Goal: Check status

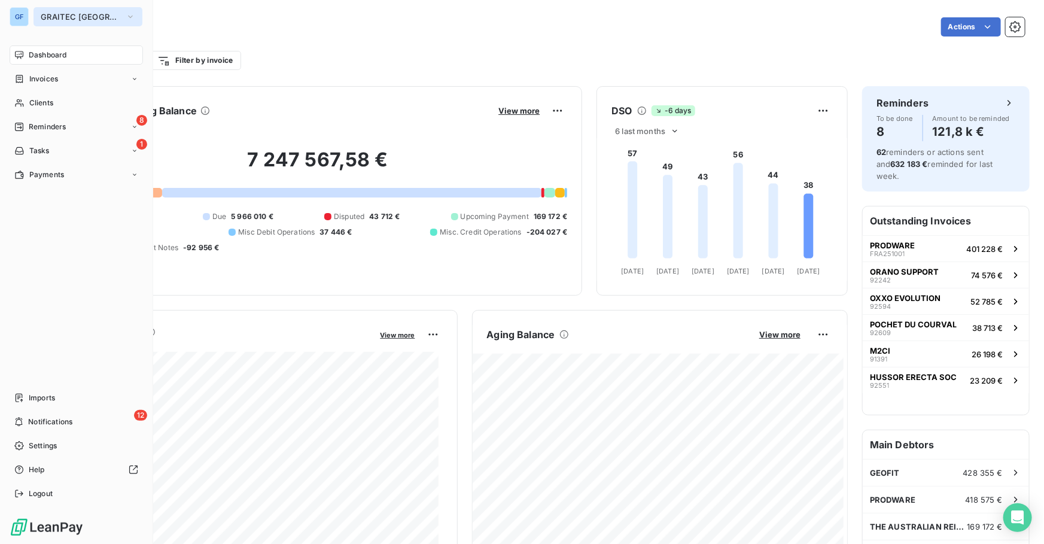
click at [99, 18] on span "GRAITEC [GEOGRAPHIC_DATA]" at bounding box center [81, 17] width 80 height 10
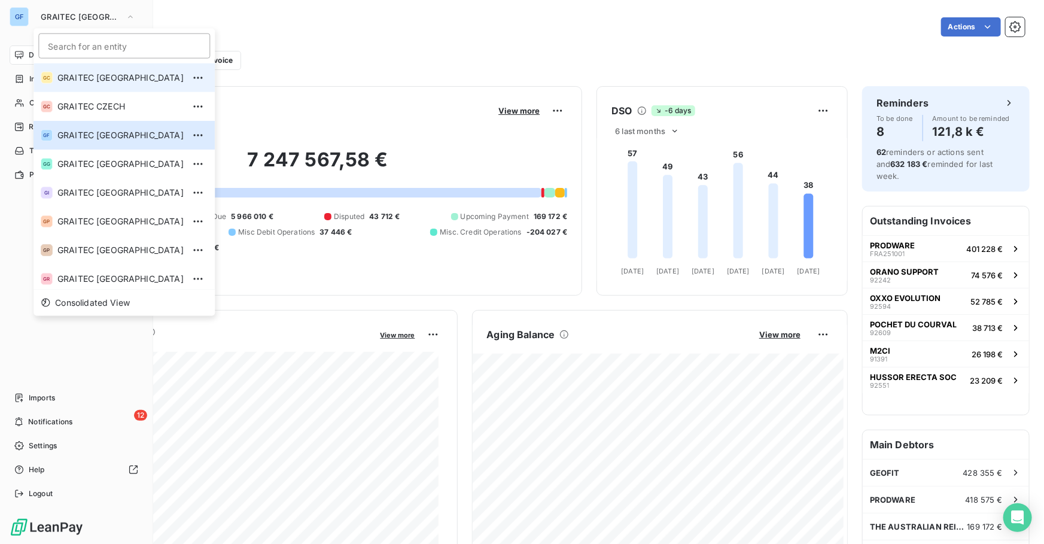
click at [105, 79] on span "GRAITEC [GEOGRAPHIC_DATA]" at bounding box center [120, 78] width 126 height 12
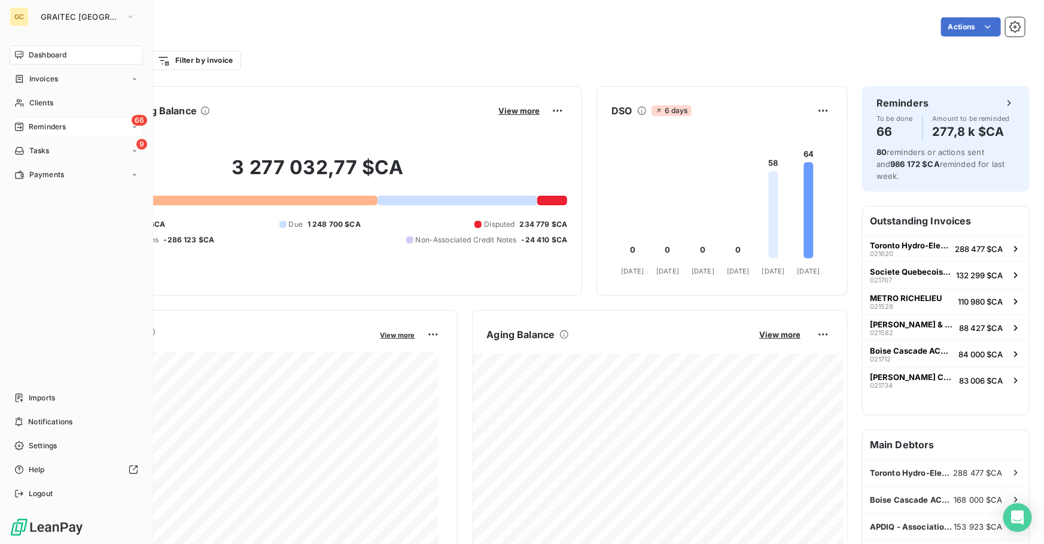
click at [68, 130] on div "66 Reminders" at bounding box center [76, 126] width 133 height 19
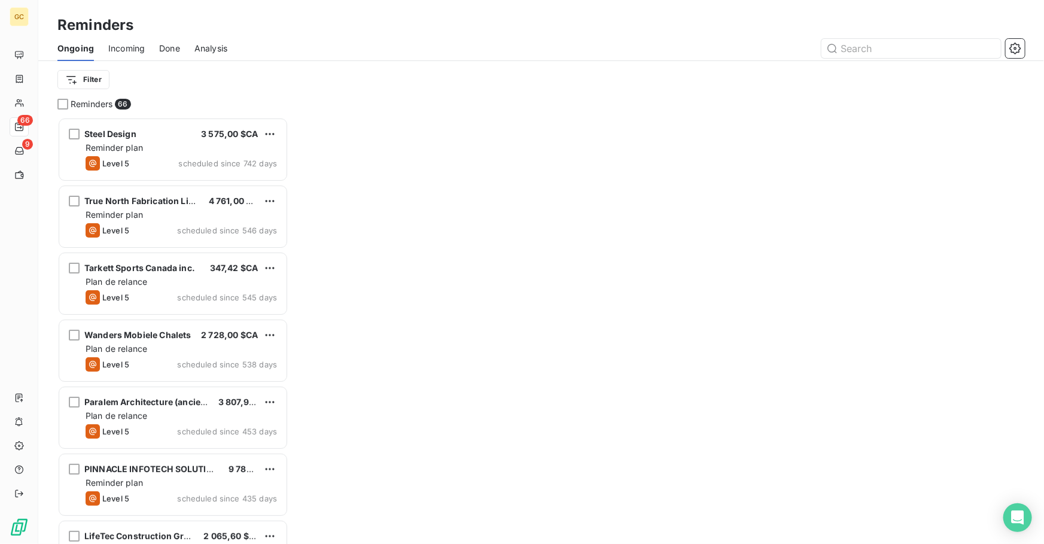
scroll to position [419, 223]
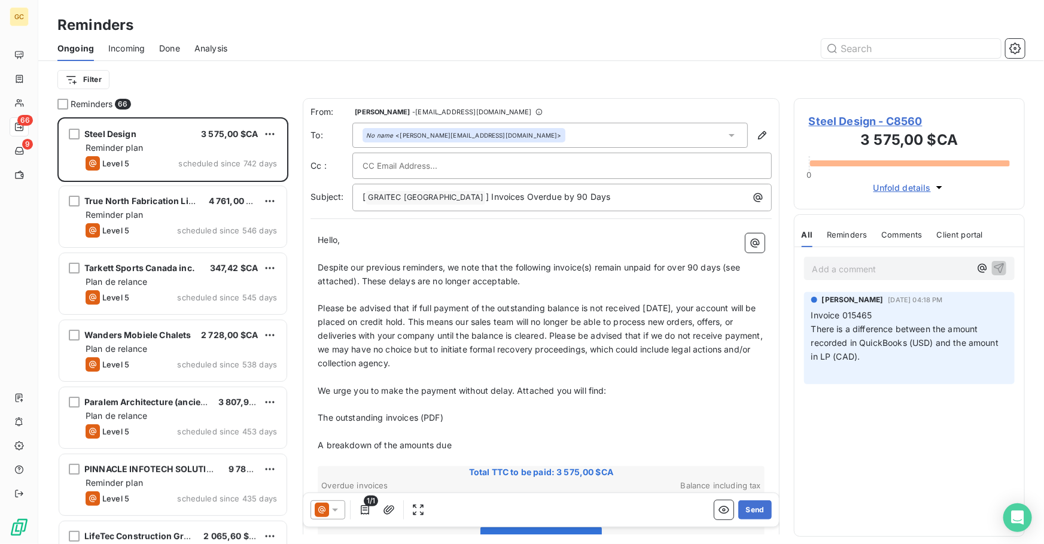
click at [174, 48] on span "Done" at bounding box center [169, 48] width 21 height 12
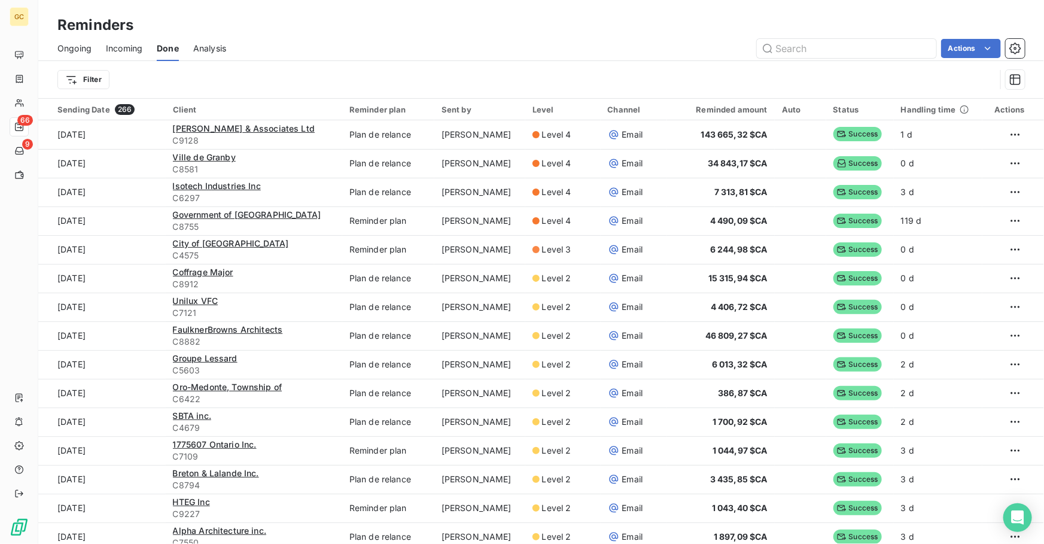
click at [78, 53] on span "Ongoing" at bounding box center [74, 48] width 34 height 12
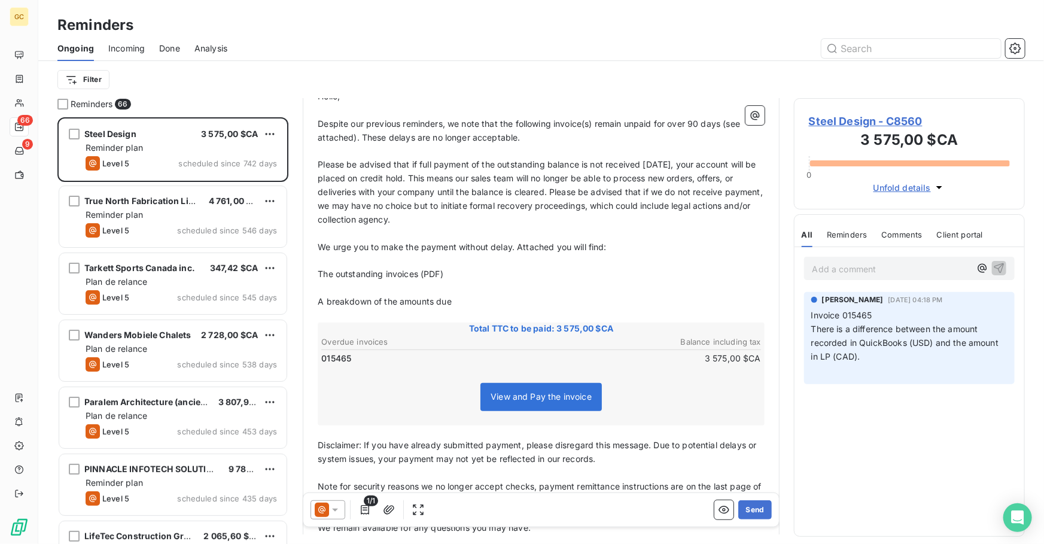
scroll to position [163, 0]
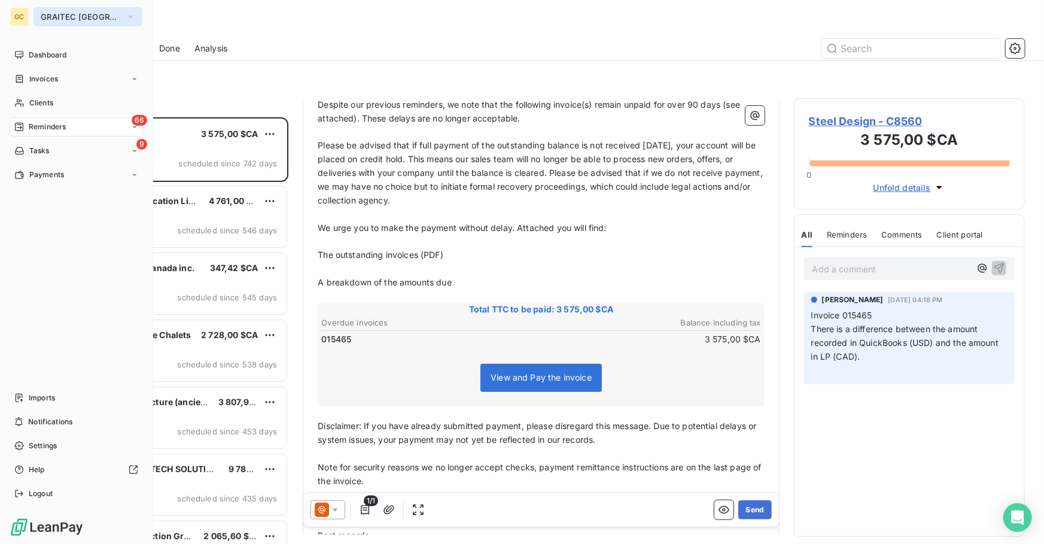
click at [75, 10] on button "GRAITEC [GEOGRAPHIC_DATA]" at bounding box center [88, 16] width 109 height 19
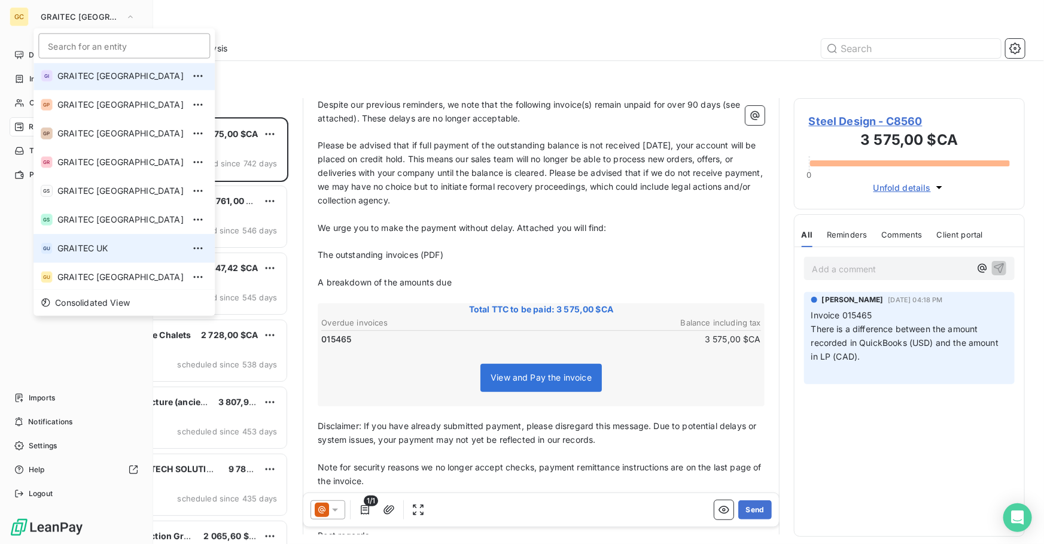
scroll to position [118, 0]
click at [113, 249] on span "GRAITEC UK" at bounding box center [120, 247] width 126 height 12
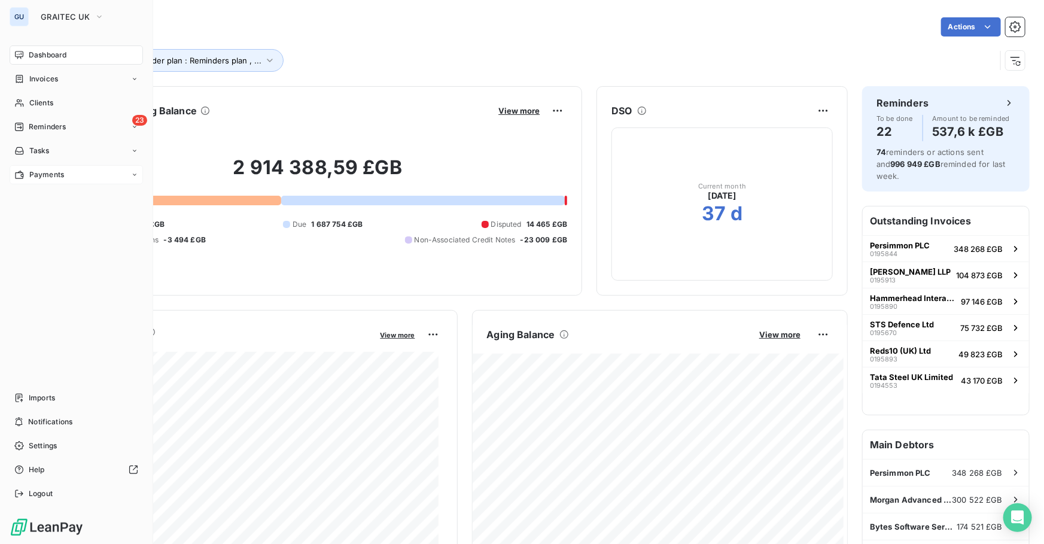
click at [48, 174] on span "Payments" at bounding box center [46, 174] width 35 height 11
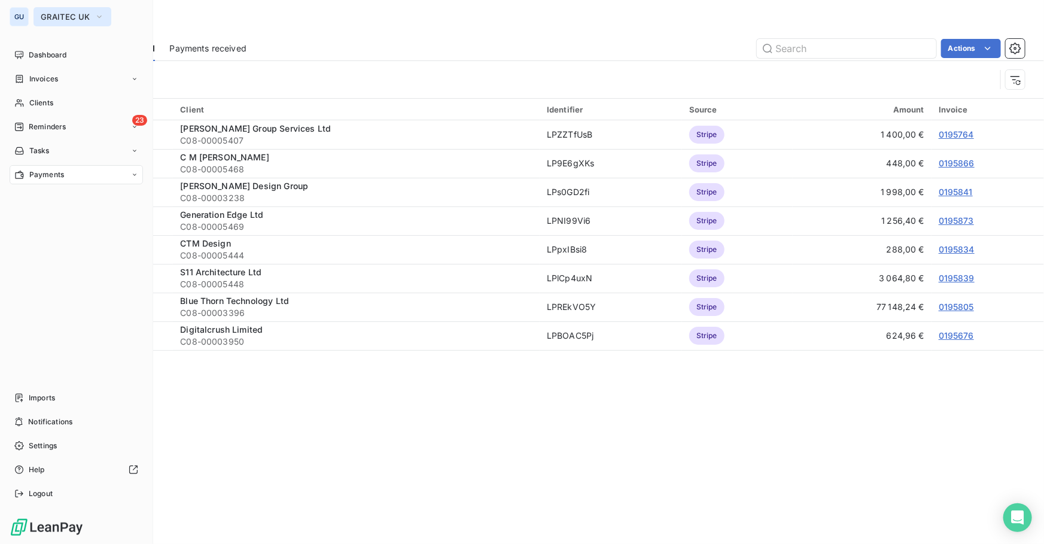
click at [71, 13] on span "GRAITEC UK" at bounding box center [65, 17] width 49 height 10
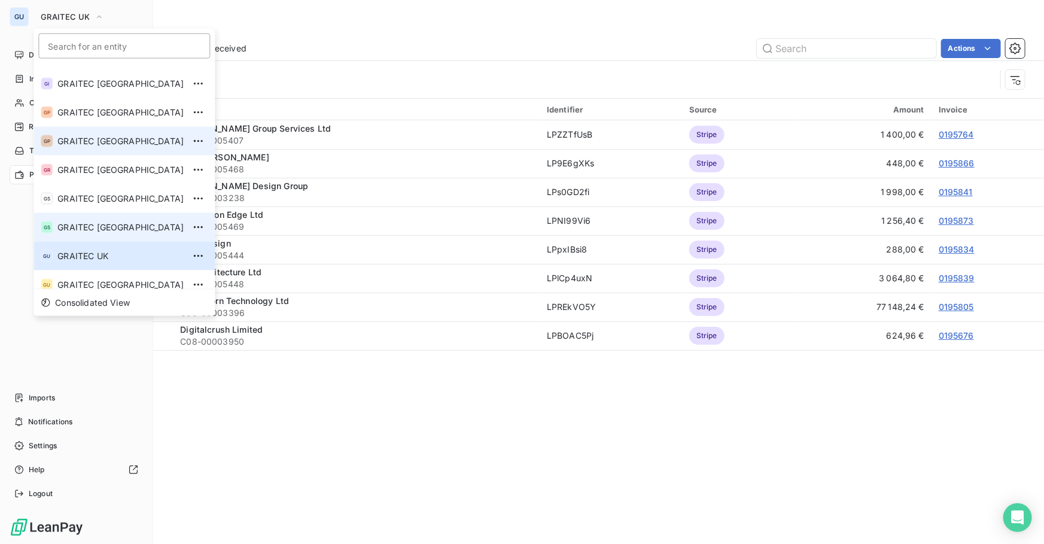
scroll to position [118, 0]
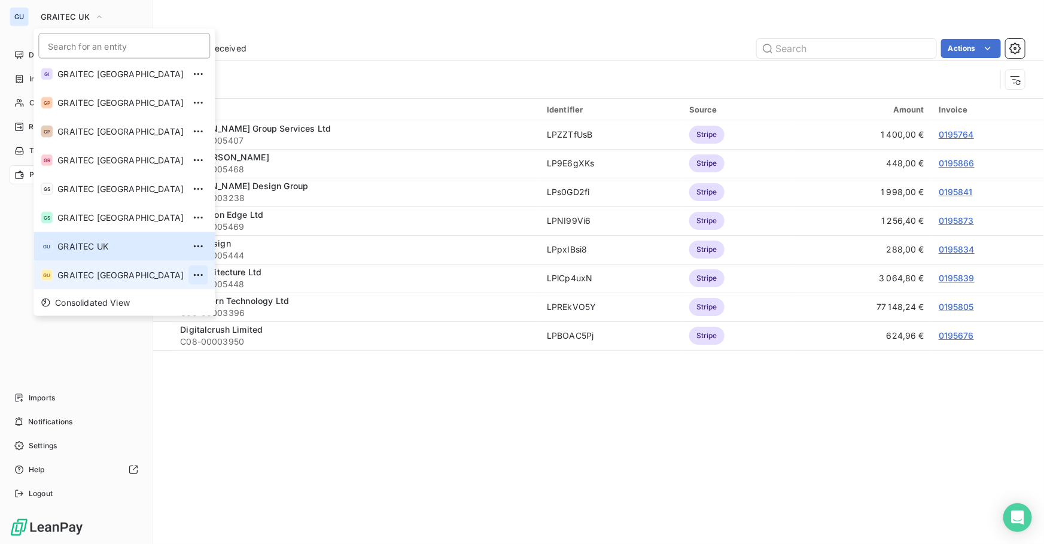
click at [192, 279] on icon "button" at bounding box center [198, 275] width 12 height 12
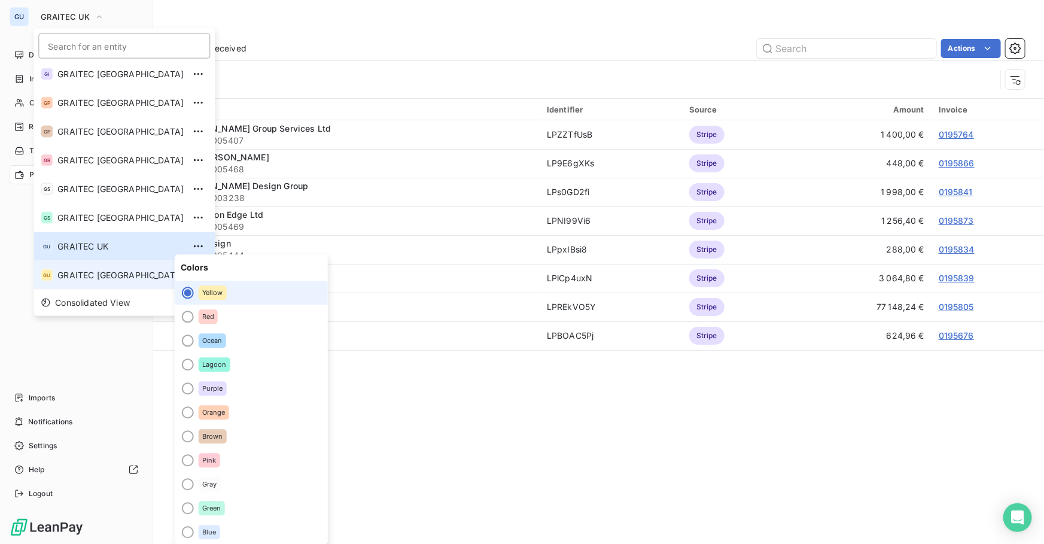
click at [114, 281] on span "GRAITEC [GEOGRAPHIC_DATA]" at bounding box center [120, 275] width 126 height 12
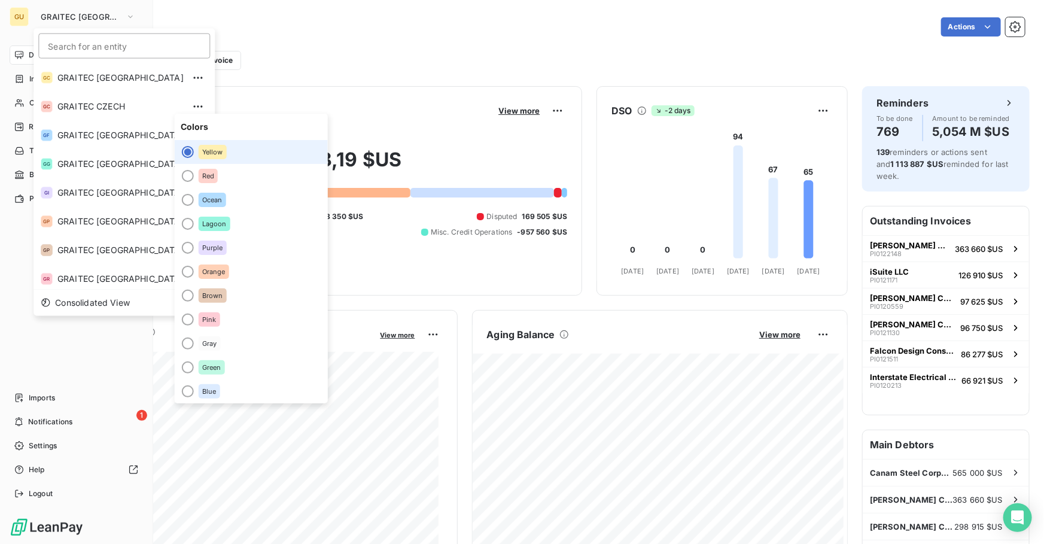
click at [0, 249] on div "GU GRAITEC USA Search for an entity GC GRAITEC CANADA GC GRAITEC CZECH GF GRAIT…" at bounding box center [76, 272] width 153 height 544
click at [5, 202] on div "GU GRAITEC USA Search for an entity GC GRAITEC CANADA GC GRAITEC CZECH GF GRAIT…" at bounding box center [76, 272] width 153 height 544
click at [19, 194] on icon at bounding box center [19, 199] width 10 height 10
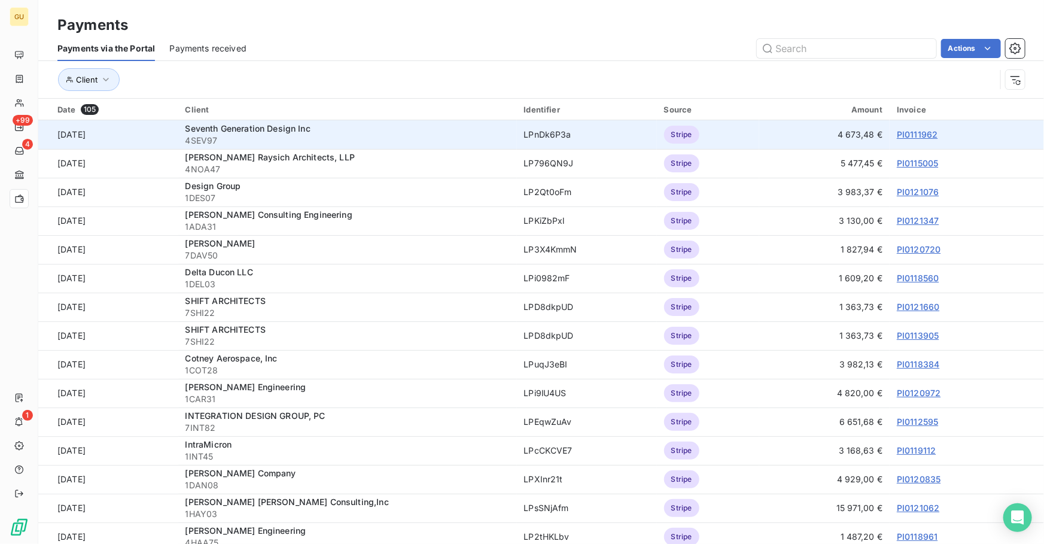
click at [913, 135] on link "PI0111962" at bounding box center [917, 134] width 41 height 10
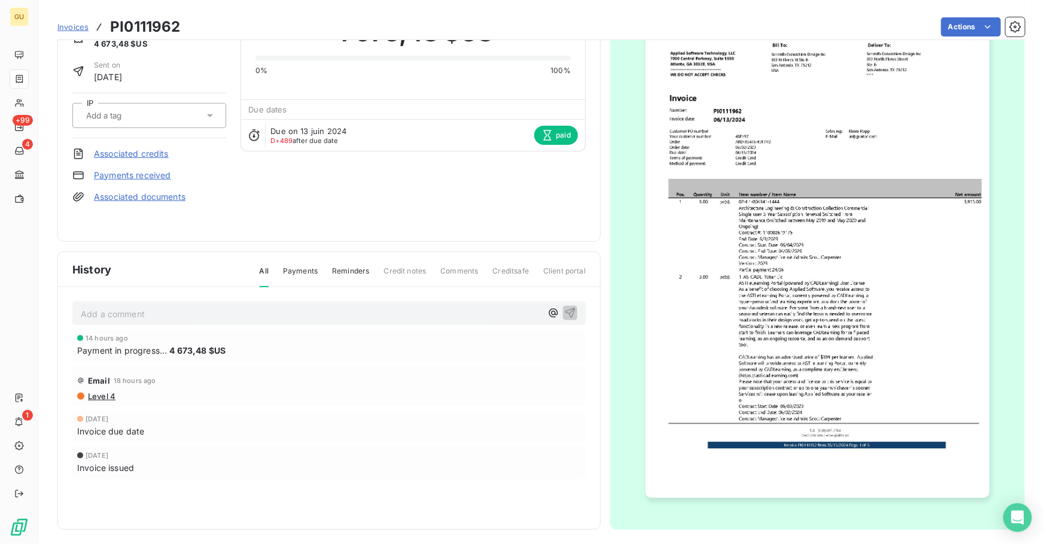
scroll to position [72, 0]
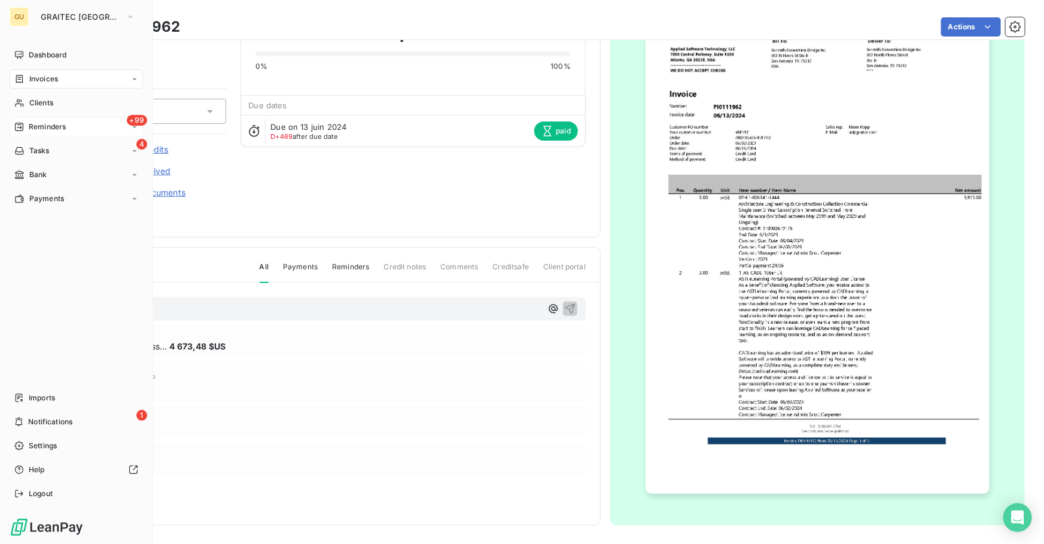
click at [67, 126] on div "+99 Reminders" at bounding box center [76, 126] width 133 height 19
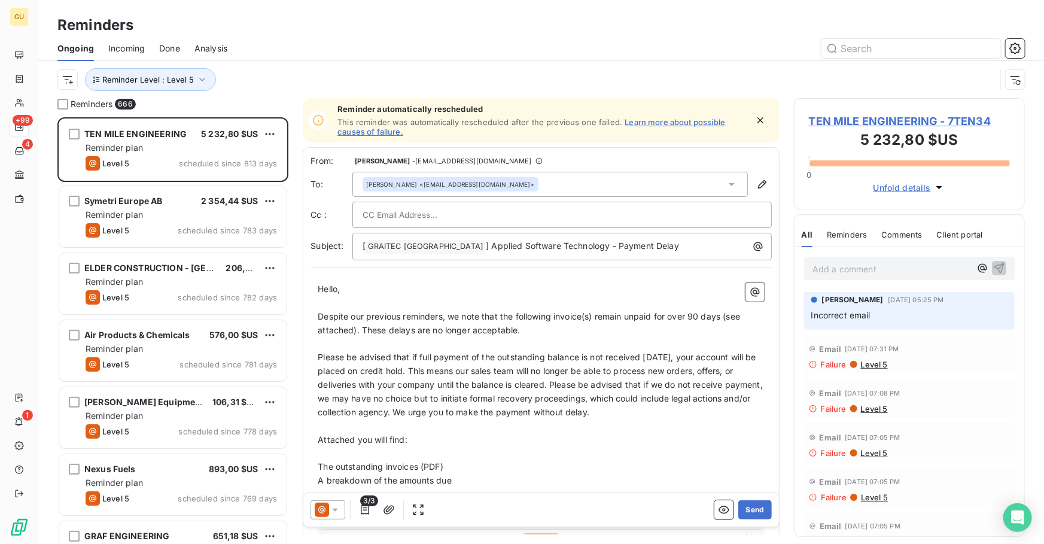
scroll to position [419, 223]
click at [174, 50] on span "Done" at bounding box center [169, 48] width 21 height 12
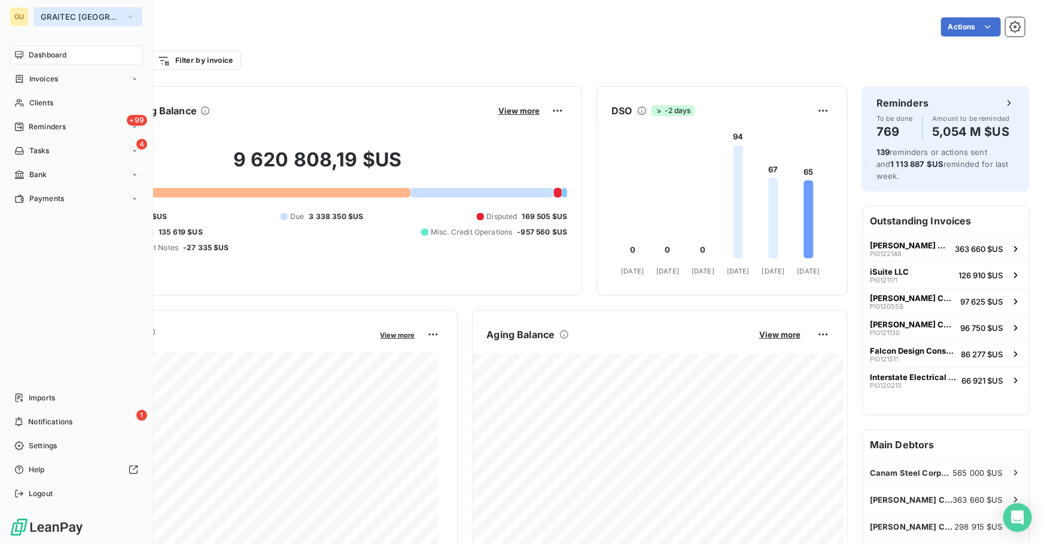
click at [56, 20] on span "GRAITEC [GEOGRAPHIC_DATA]" at bounding box center [81, 17] width 80 height 10
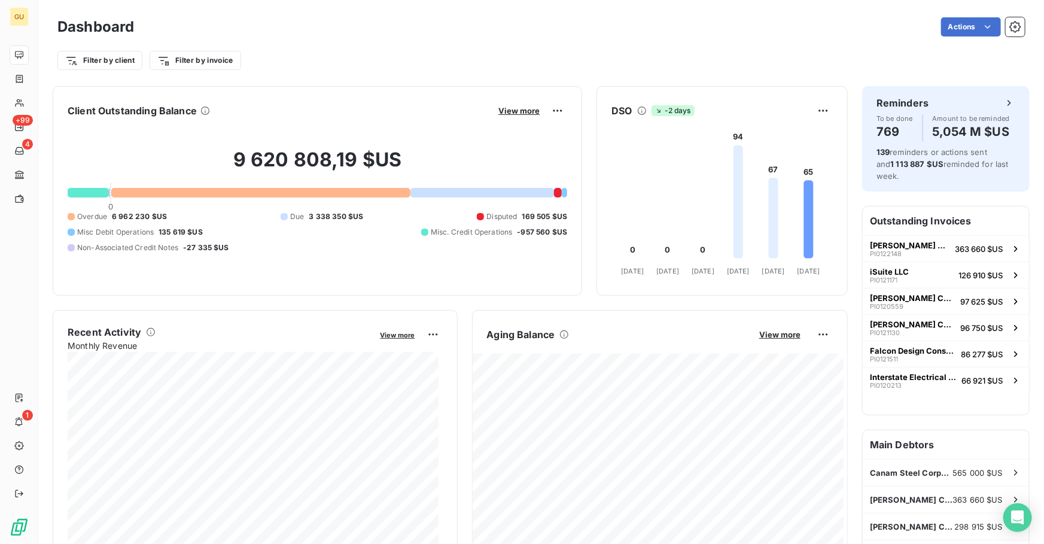
click at [361, 39] on div "Filter by client Filter by invoice" at bounding box center [540, 55] width 967 height 32
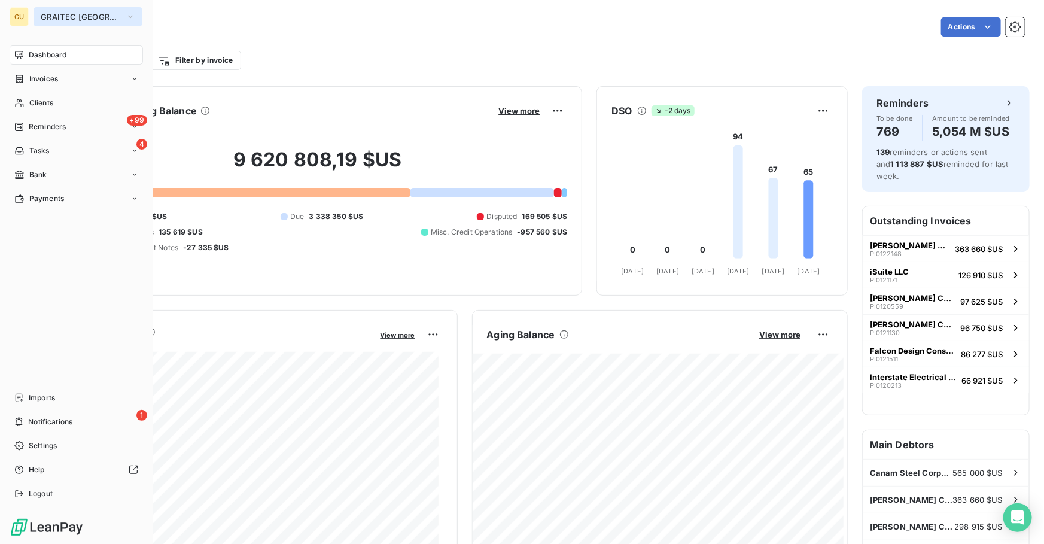
click at [43, 13] on span "GRAITEC [GEOGRAPHIC_DATA]" at bounding box center [81, 17] width 80 height 10
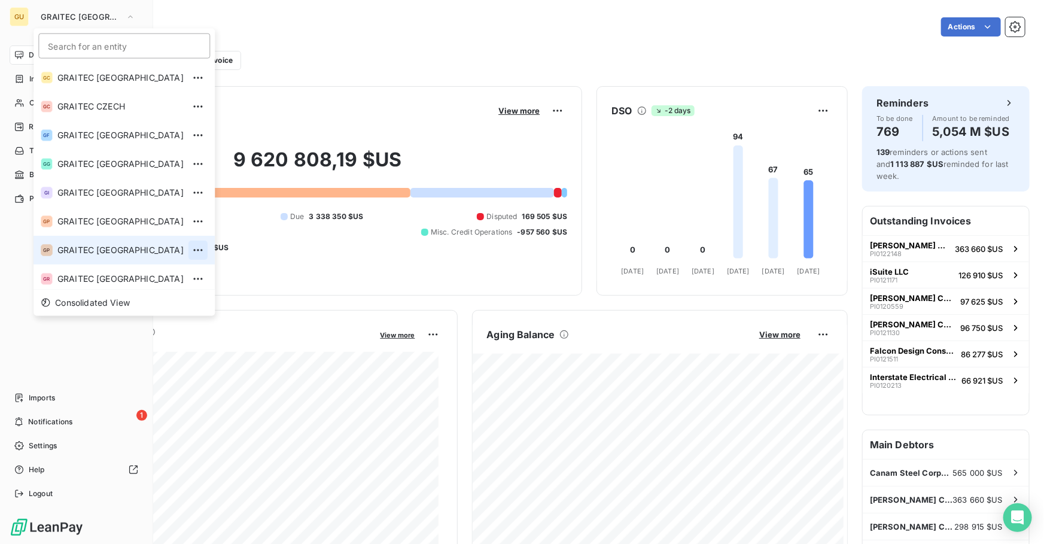
scroll to position [118, 0]
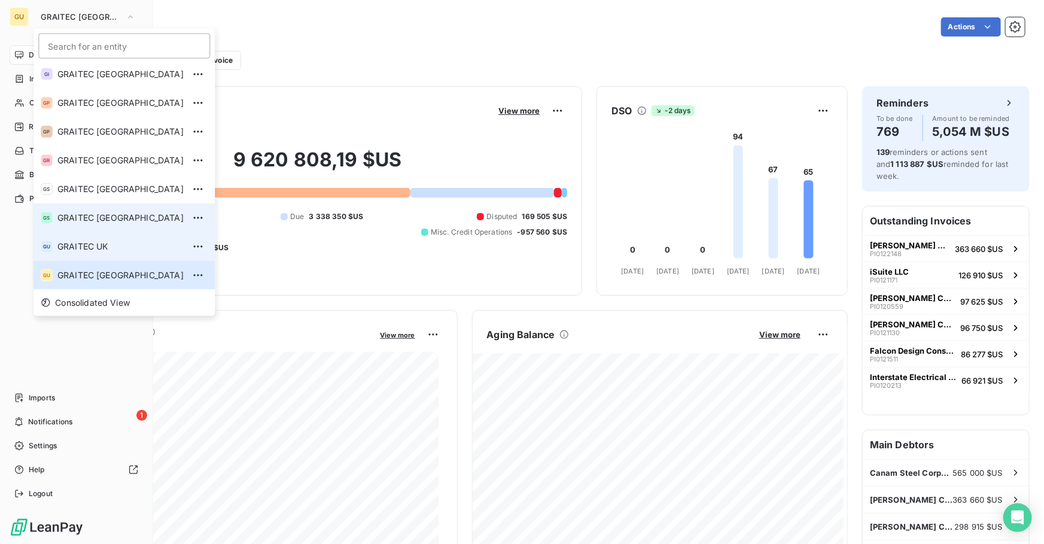
click at [89, 233] on li "GU GRAITEC [GEOGRAPHIC_DATA]" at bounding box center [124, 246] width 181 height 29
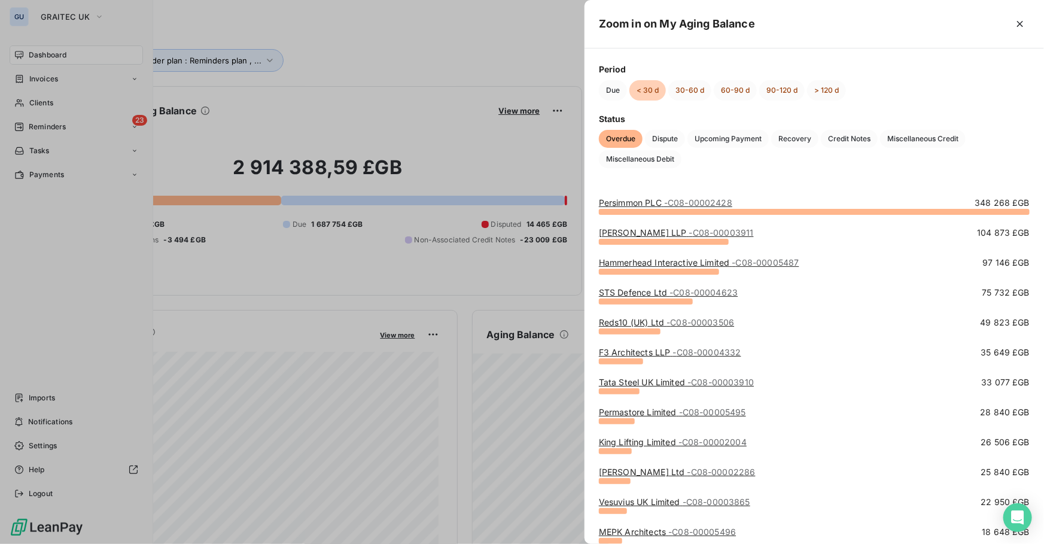
click at [632, 235] on link "[PERSON_NAME] LLP - C08-00003911" at bounding box center [676, 232] width 155 height 10
